Goal: Information Seeking & Learning: Learn about a topic

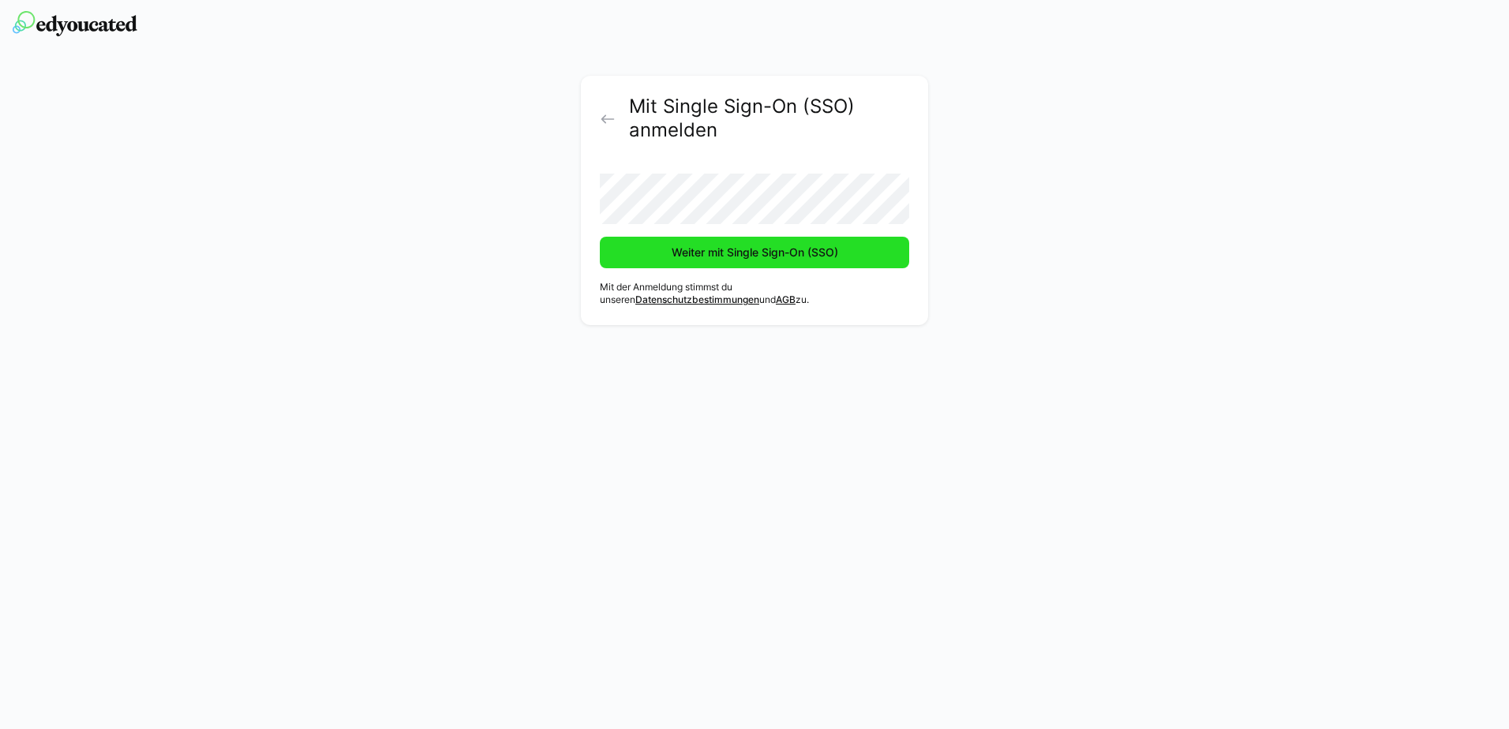
drag, startPoint x: 748, startPoint y: 246, endPoint x: 904, endPoint y: 346, distance: 185.2
click at [748, 246] on span "Weiter mit Single Sign-On (SSO)" at bounding box center [754, 253] width 171 height 16
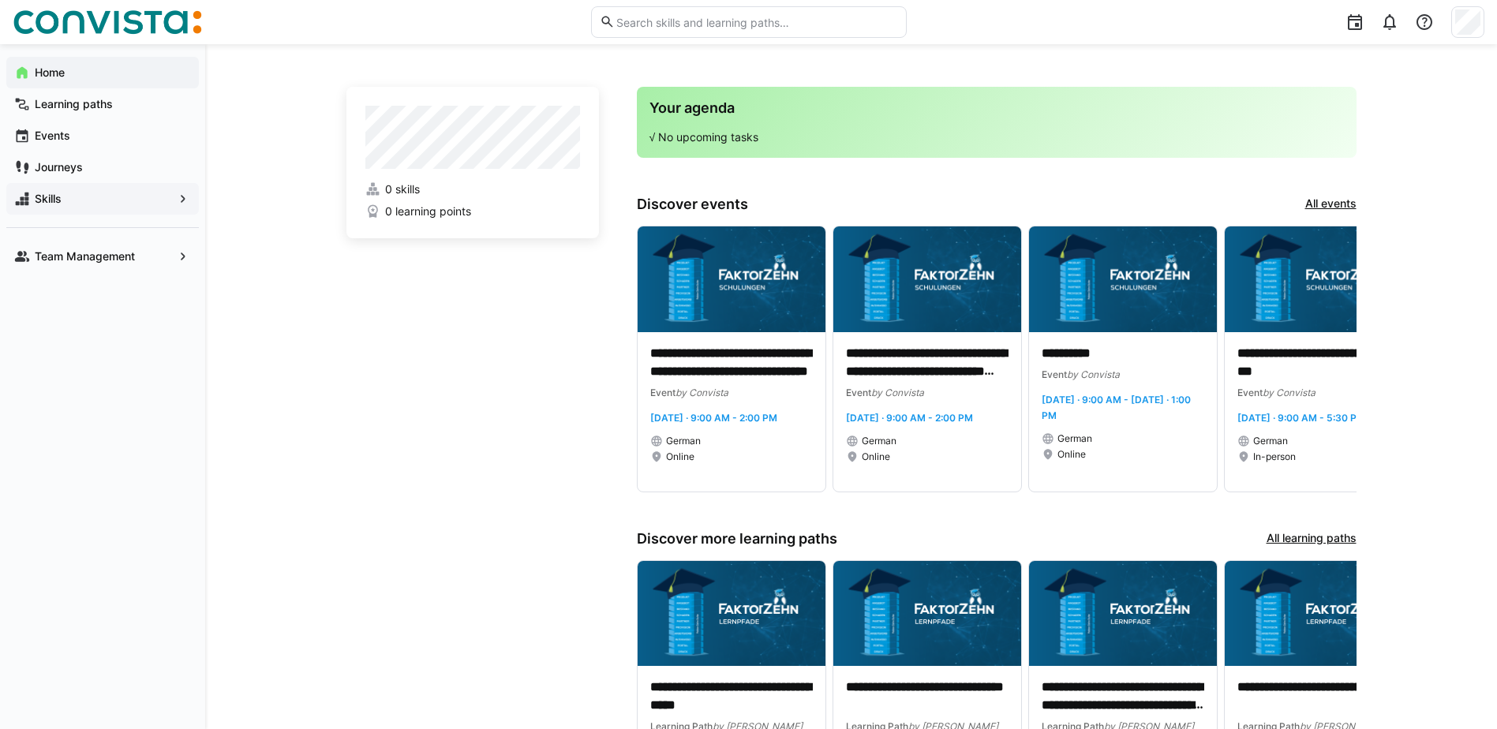
click at [69, 202] on span "Skills" at bounding box center [102, 199] width 140 height 16
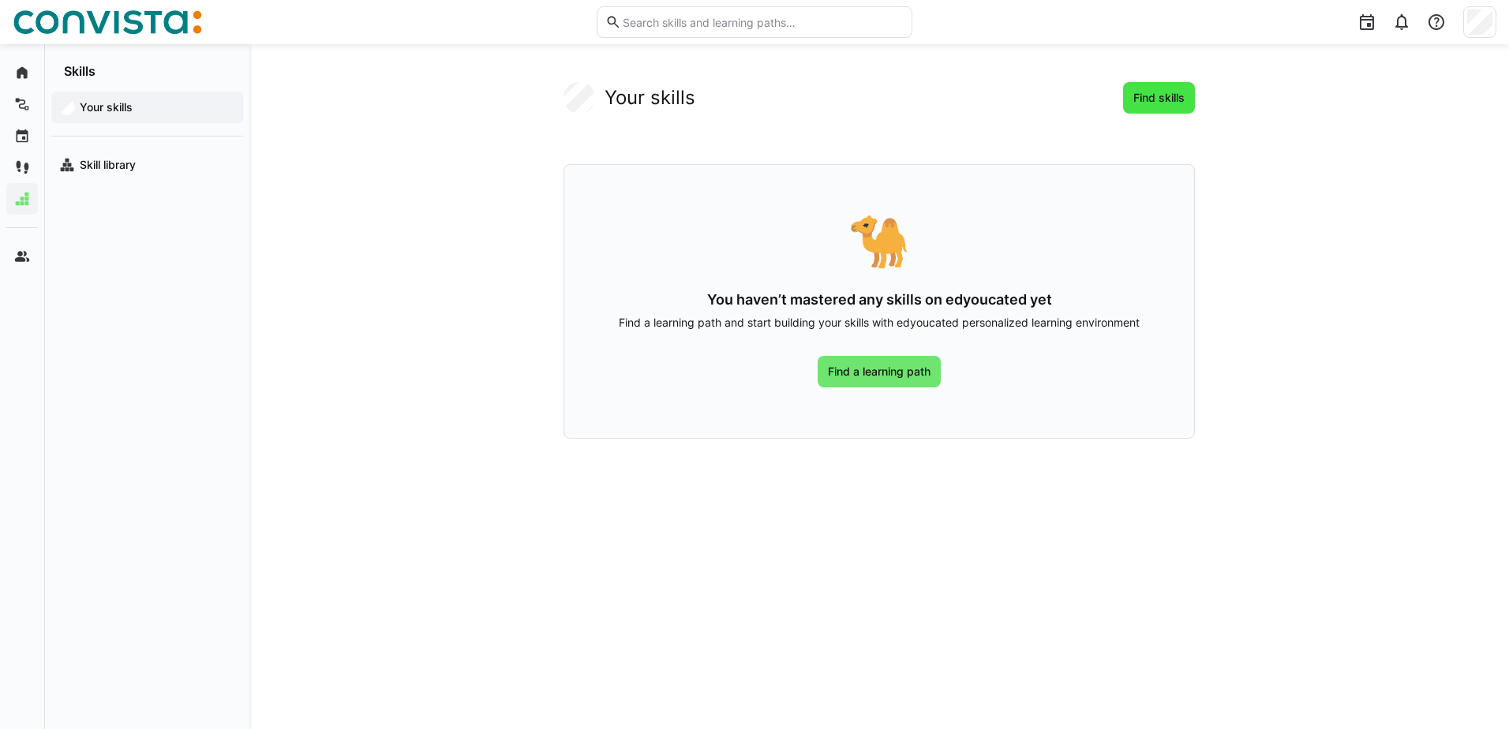
click at [1139, 93] on span "Find skills" at bounding box center [1159, 98] width 56 height 16
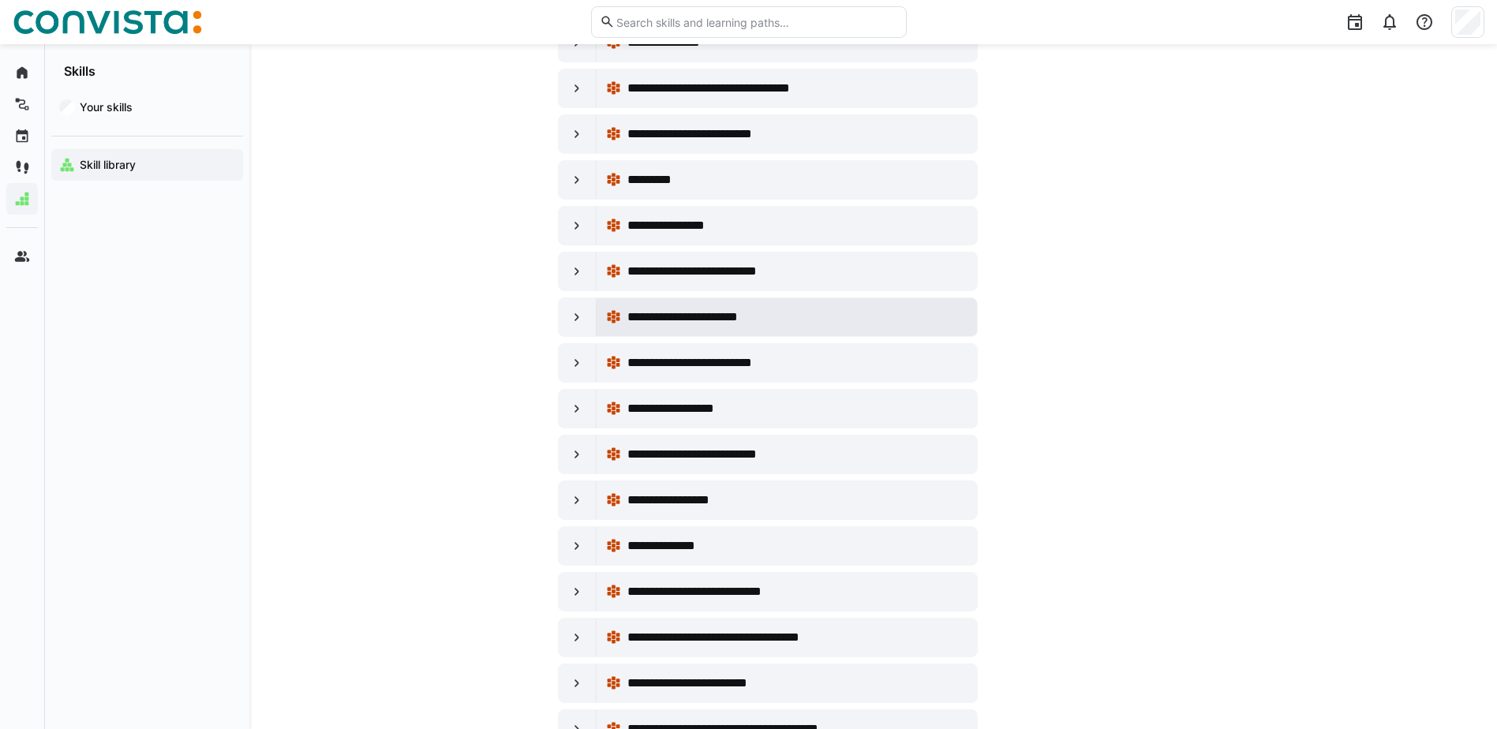
scroll to position [1789, 0]
click at [578, 316] on eds-icon at bounding box center [577, 317] width 16 height 16
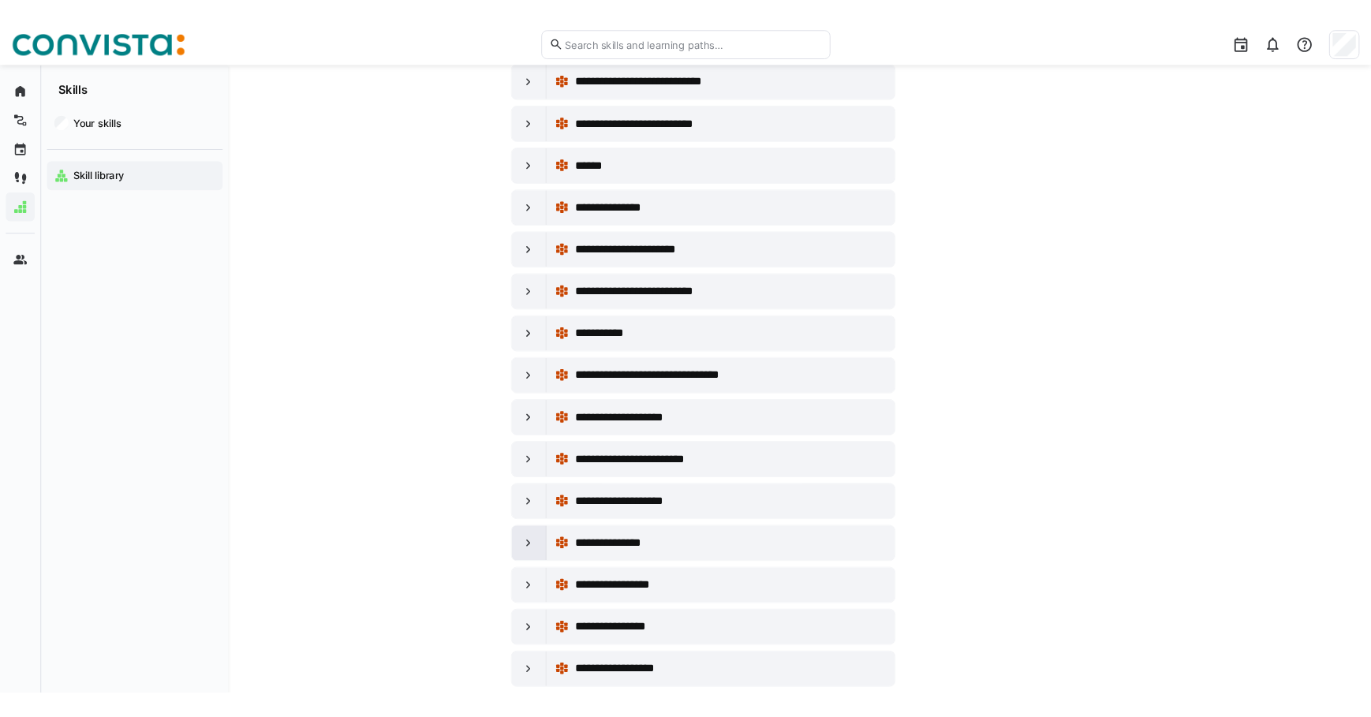
scroll to position [3577, 0]
